Goal: Obtain resource: Obtain resource

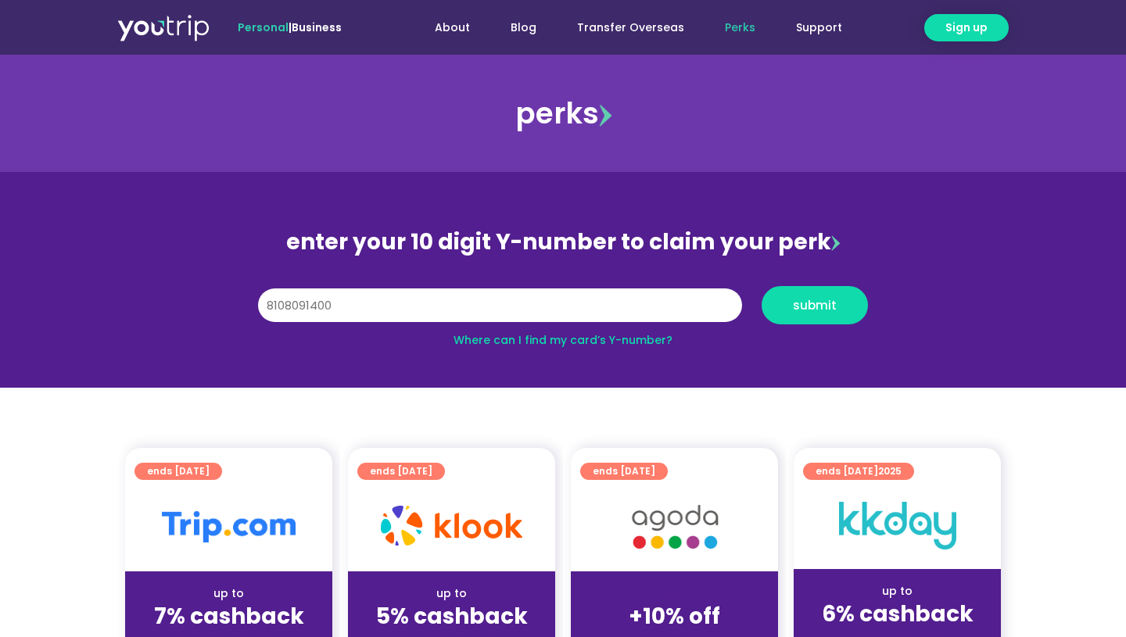
type input "8108091400"
click at [784, 303] on span "submit" at bounding box center [815, 306] width 80 height 12
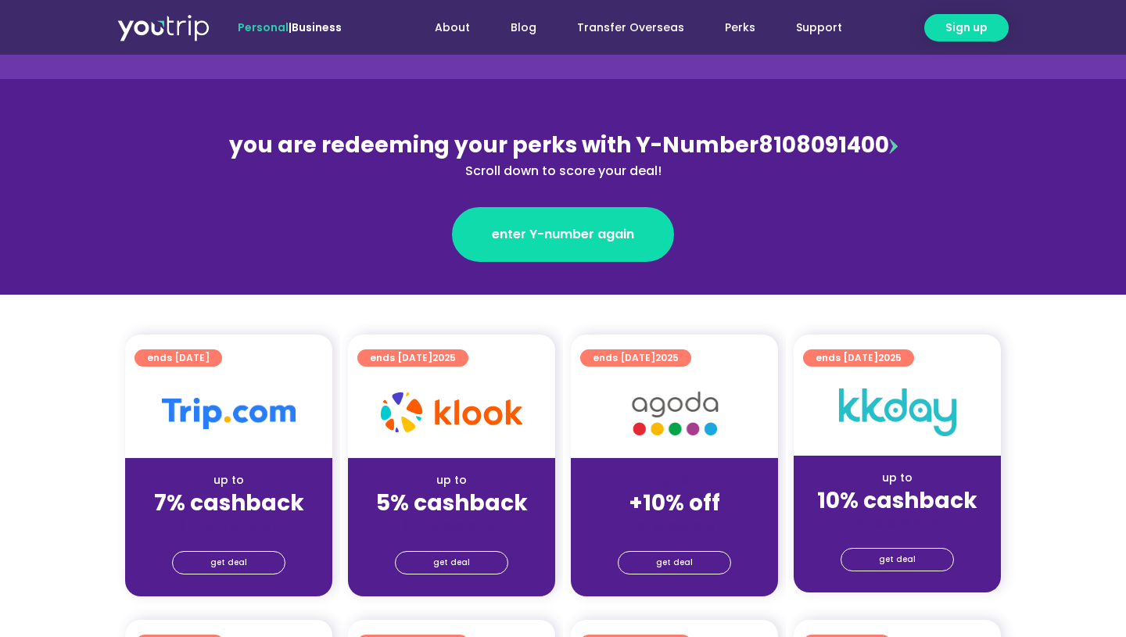
scroll to position [173, 0]
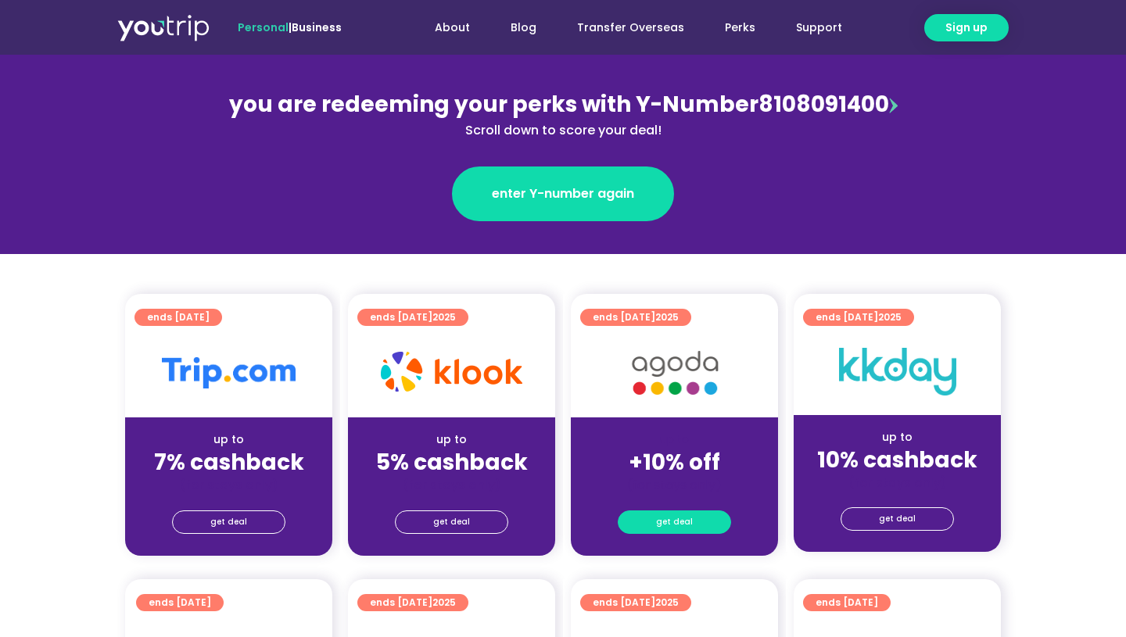
click at [676, 522] on span "get deal" at bounding box center [674, 522] width 37 height 22
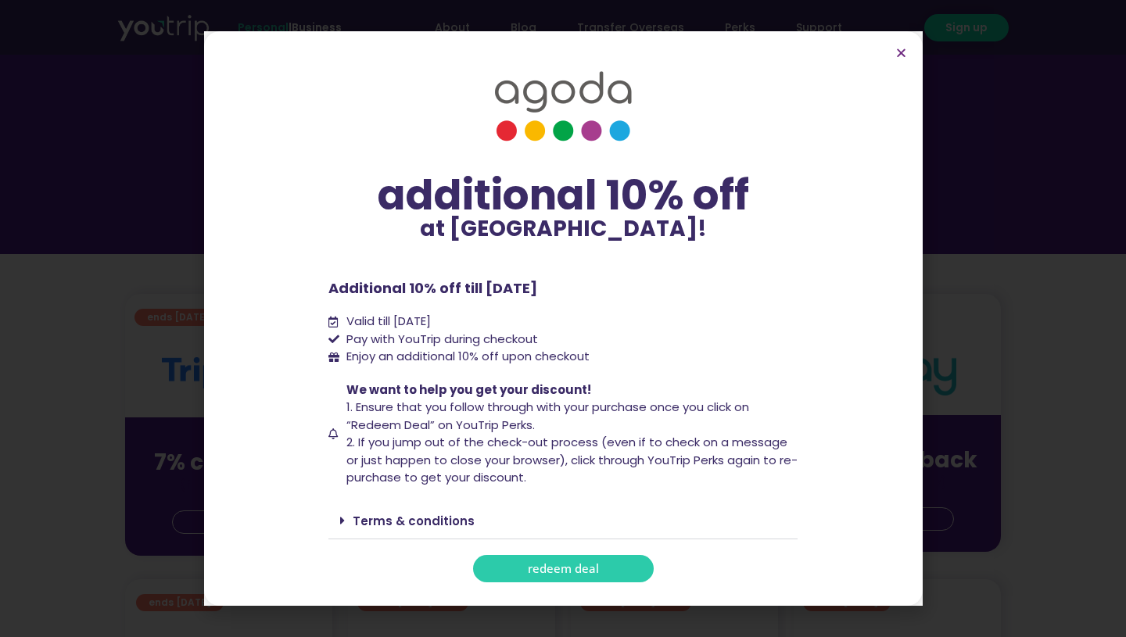
click at [616, 563] on link "redeem deal" at bounding box center [563, 568] width 181 height 27
